Goal: Transaction & Acquisition: Purchase product/service

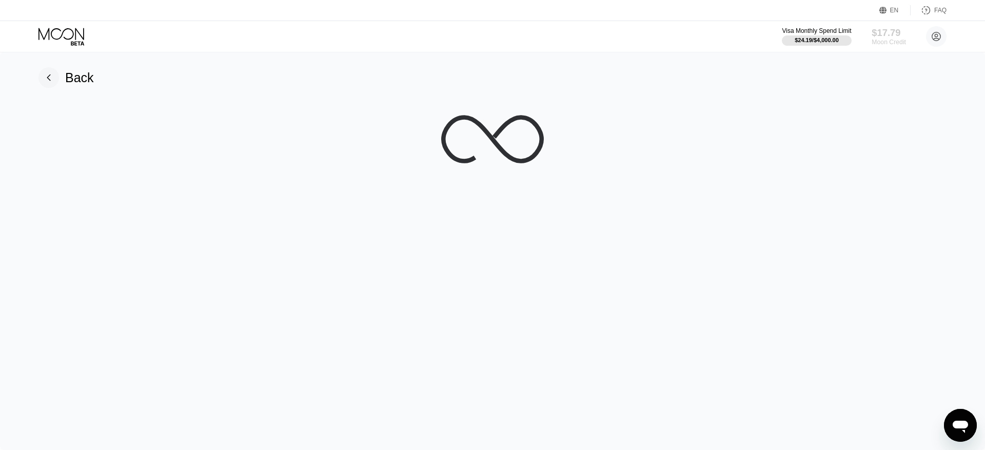
click at [890, 34] on div "$17.79" at bounding box center [889, 32] width 34 height 11
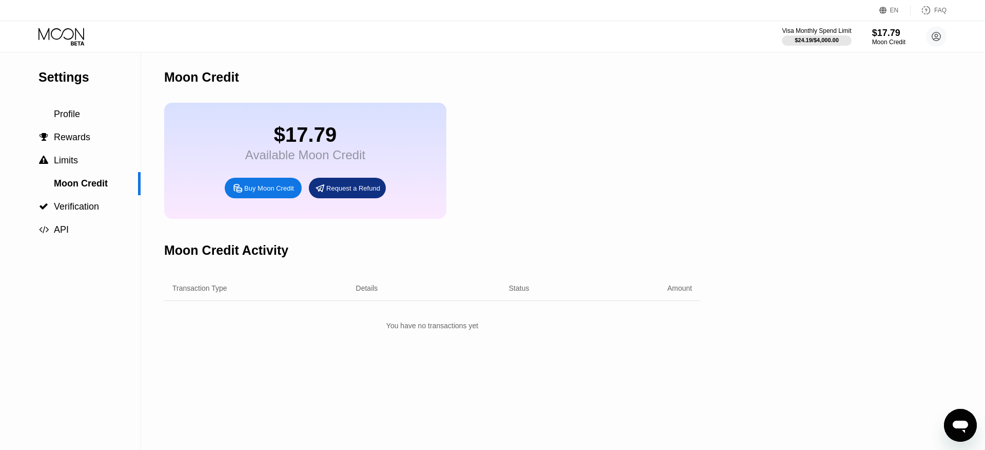
click at [275, 192] on div "Buy Moon Credit" at bounding box center [269, 188] width 50 height 9
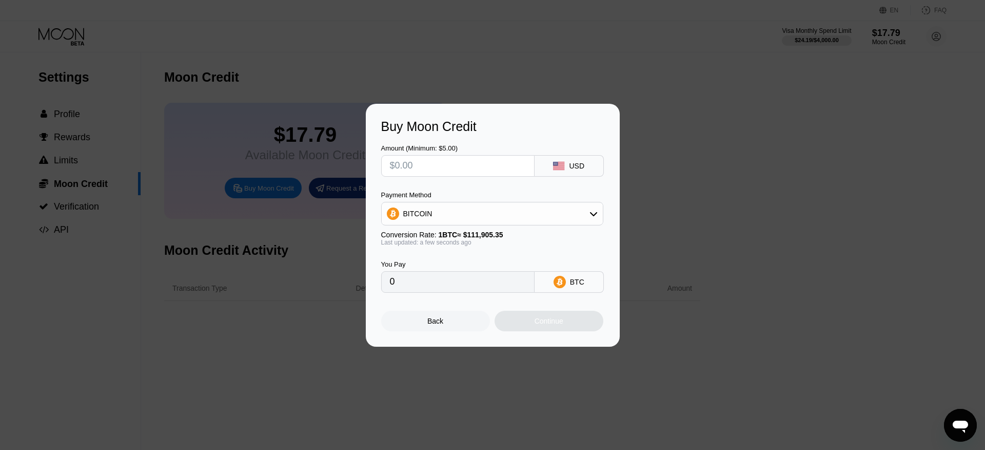
click at [475, 190] on div "Amount (Minimum: $5.00) USD Payment Method BITCOIN Conversion Rate: 1 BTC ≈ $11…" at bounding box center [492, 213] width 223 height 159
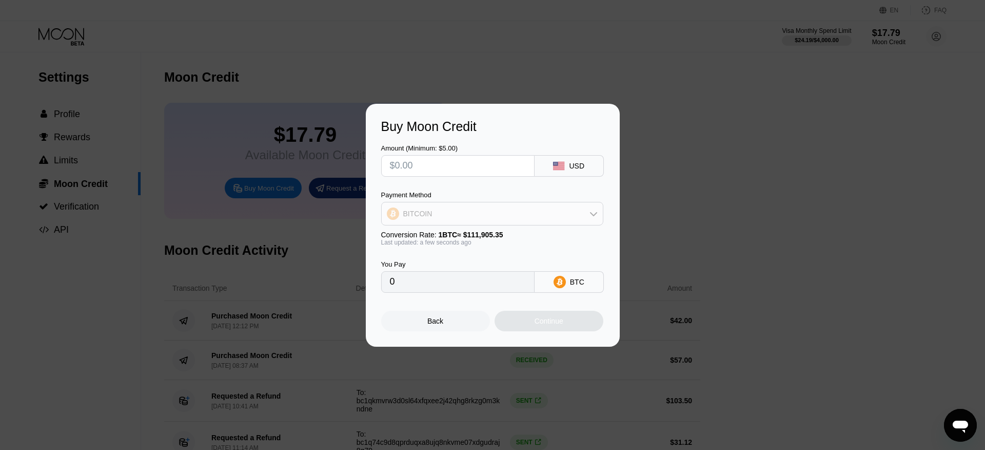
click at [465, 220] on div "BITCOIN" at bounding box center [492, 213] width 221 height 21
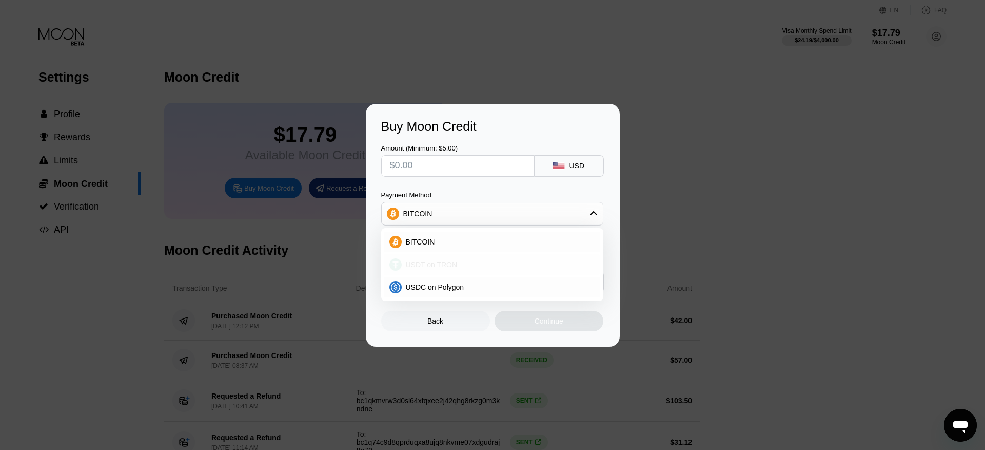
click at [443, 265] on span "USDT on TRON" at bounding box center [432, 264] width 52 height 8
type input "0.00"
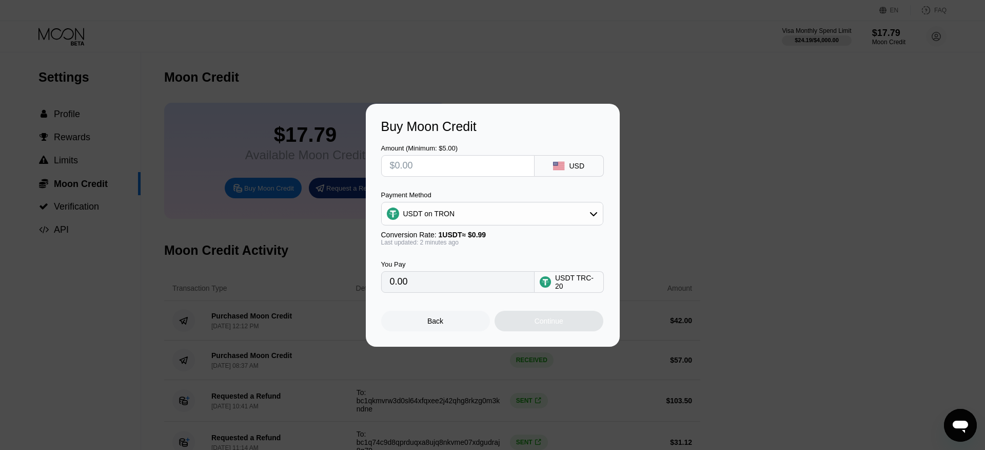
click at [431, 171] on input "text" at bounding box center [458, 166] width 136 height 21
type input "$20"
type input "20.20"
type input "$20"
click at [479, 314] on div "Back" at bounding box center [435, 320] width 109 height 21
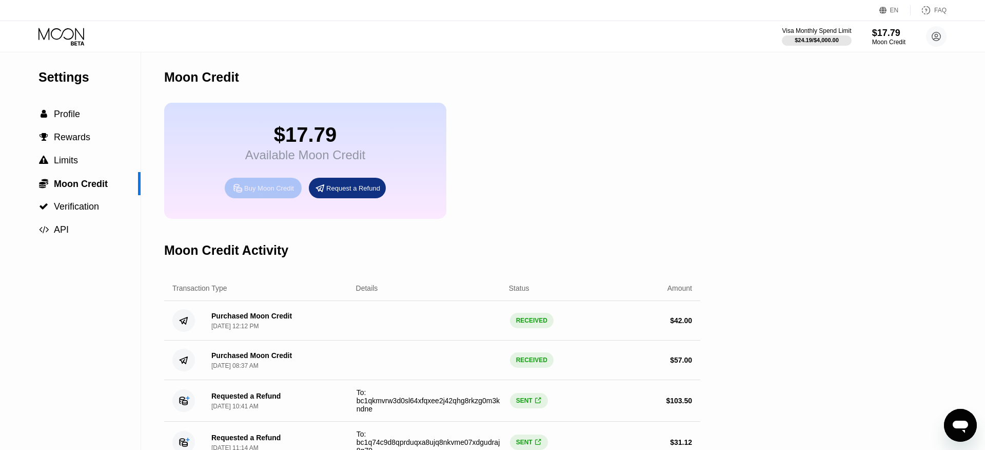
click at [260, 190] on div "Buy Moon Credit" at bounding box center [269, 188] width 50 height 9
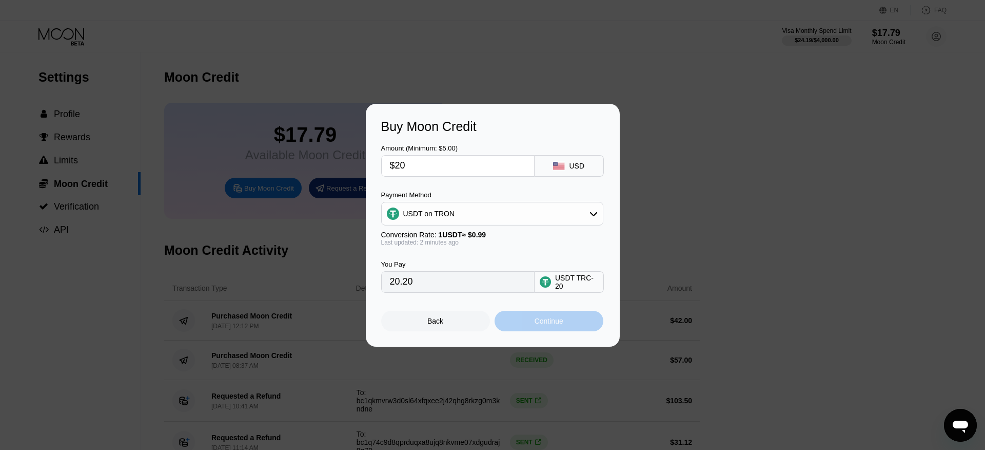
click at [556, 324] on div "Continue" at bounding box center [549, 320] width 109 height 21
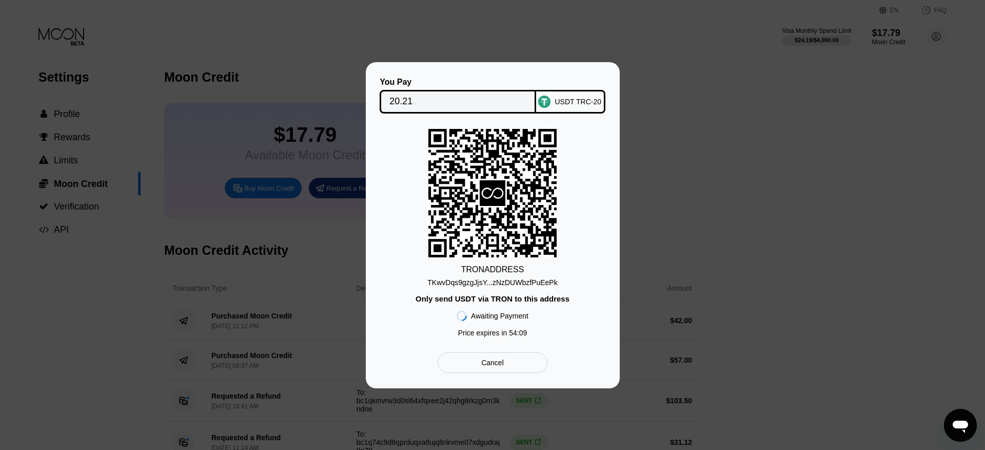
click at [487, 283] on div "TKwvDqs9gzgJjsY...zNzDUWbzfPuEePk" at bounding box center [492, 282] width 130 height 8
click at [467, 97] on input "20.21" at bounding box center [458, 101] width 137 height 21
drag, startPoint x: 578, startPoint y: 300, endPoint x: 452, endPoint y: 264, distance: 131.1
click at [452, 264] on div "TRON ADDRESS TKwvDqs9gzgJjsY...zNzDUWbzfPuEePk Only send USDT via TRON to this …" at bounding box center [492, 235] width 223 height 213
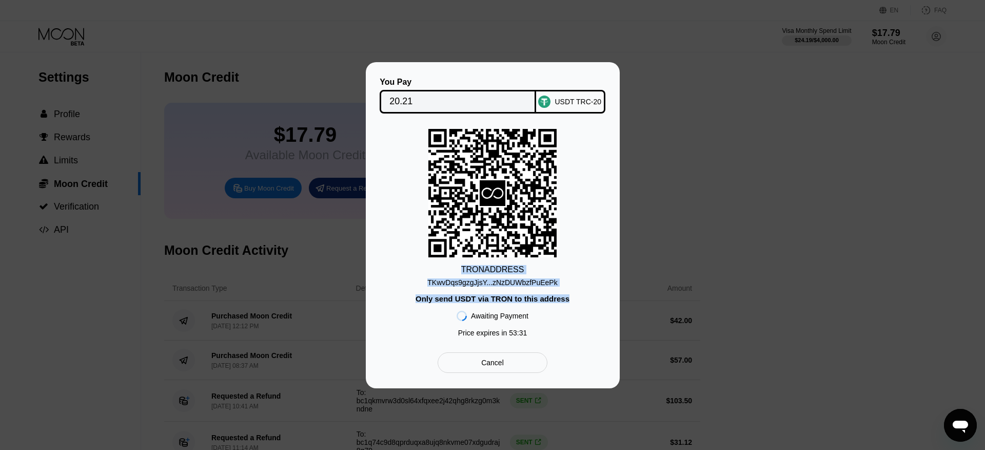
copy div "TRON ADDRESS TKwvDqs9gzgJjsY...zNzDUWbzfPuEePk Only send USDT via TRON to this …"
click at [547, 282] on div "TKwvDqs9gzgJjsY...zNzDUWbzfPuEePk" at bounding box center [492, 282] width 130 height 8
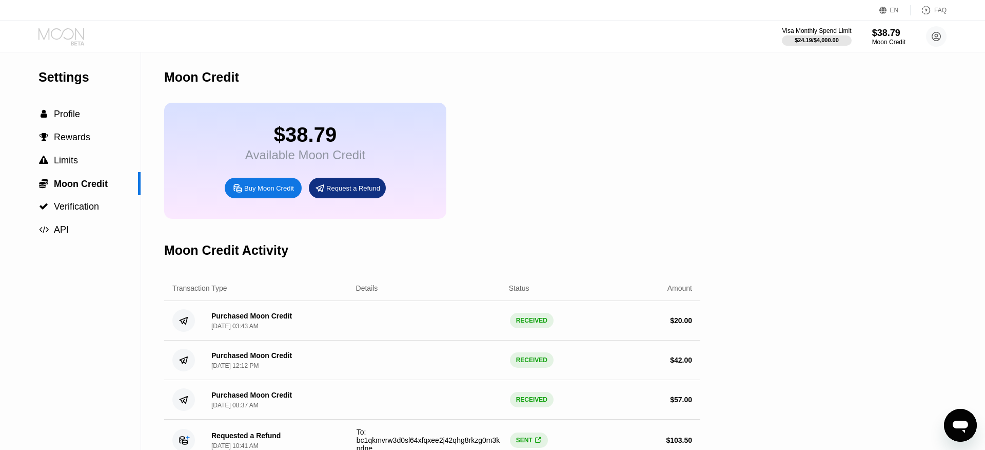
click at [63, 31] on icon at bounding box center [61, 34] width 46 height 12
